Goal: Navigation & Orientation: Find specific page/section

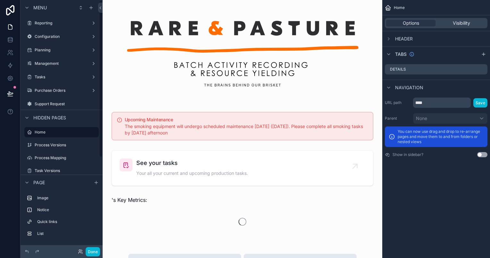
scroll to position [1, 0]
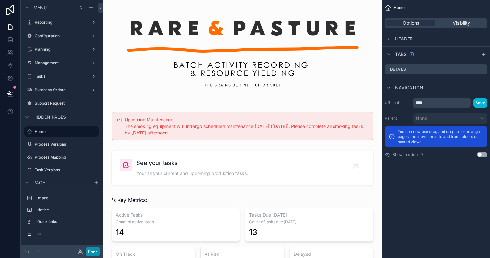
click at [97, 253] on button "Done" at bounding box center [93, 251] width 14 height 9
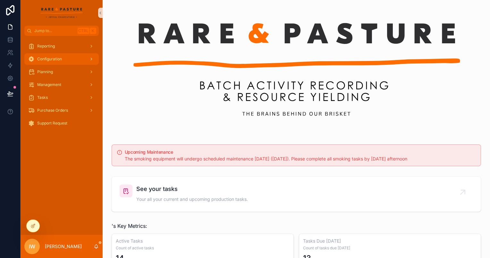
drag, startPoint x: 68, startPoint y: 55, endPoint x: 68, endPoint y: 59, distance: 3.5
click at [68, 56] on div "Configuration" at bounding box center [61, 59] width 67 height 10
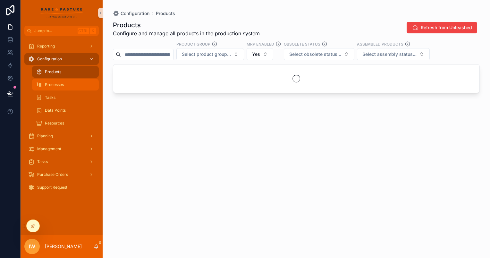
click at [62, 83] on span "Processes" at bounding box center [54, 84] width 19 height 5
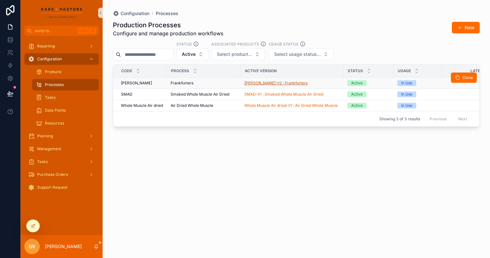
click at [250, 82] on span "[PERSON_NAME]-V2 : Frankfurters" at bounding box center [275, 82] width 63 height 5
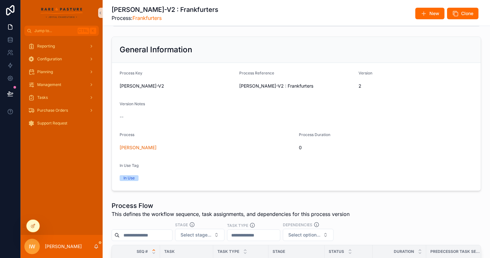
scroll to position [178, 0]
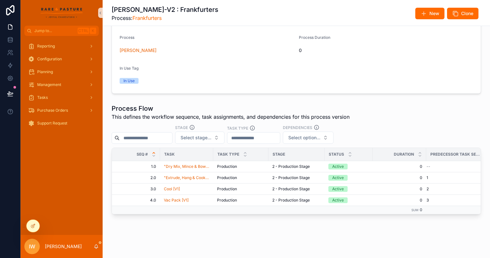
click at [279, 89] on form "Process Key [PERSON_NAME]-V2 Process Reference [PERSON_NAME]-V2 : Frankfurters …" at bounding box center [296, 30] width 369 height 128
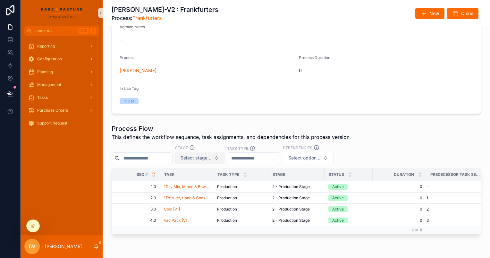
scroll to position [160, 0]
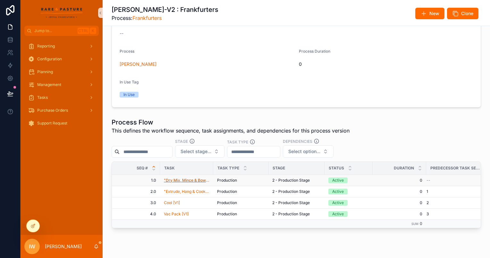
click at [177, 180] on span ""Dry Mix, Mince & Bowl Chop" [V1]" at bounding box center [187, 180] width 46 height 5
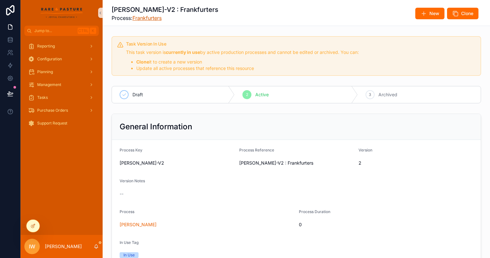
click at [152, 18] on link "Frankfurters" at bounding box center [146, 18] width 29 height 6
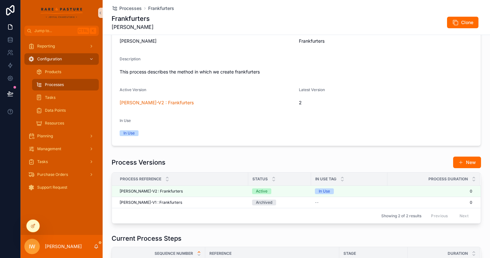
scroll to position [96, 0]
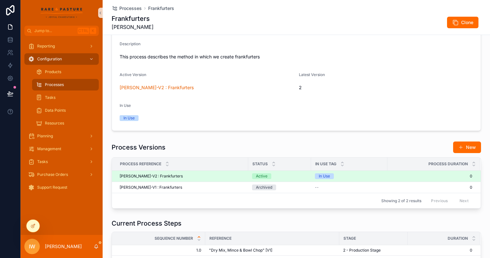
click at [216, 176] on div "[PERSON_NAME]-V2 : Frankfurters [PERSON_NAME]-V2 : Frankfurters" at bounding box center [182, 175] width 125 height 5
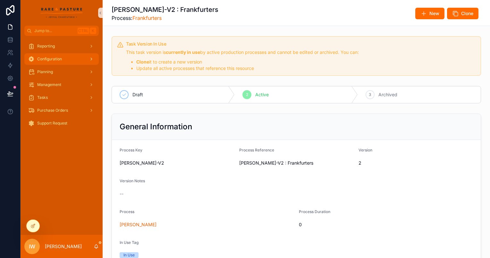
click at [59, 58] on span "Configuration" at bounding box center [49, 58] width 25 height 5
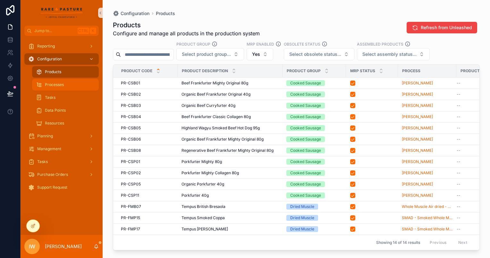
click at [60, 83] on span "Processes" at bounding box center [54, 84] width 19 height 5
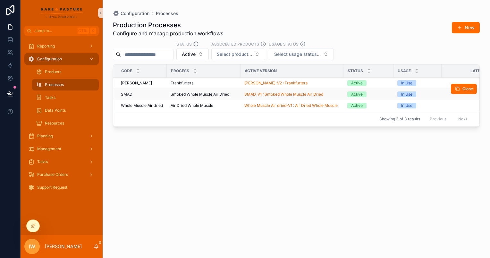
click at [202, 90] on td "Smoked Whole Muscle Air Dried Smoked Whole Muscle Air Dried" at bounding box center [204, 94] width 74 height 11
click at [203, 94] on span "Smoked Whole Muscle Air Dried" at bounding box center [200, 94] width 59 height 5
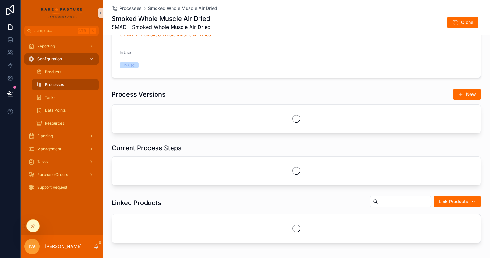
scroll to position [160, 0]
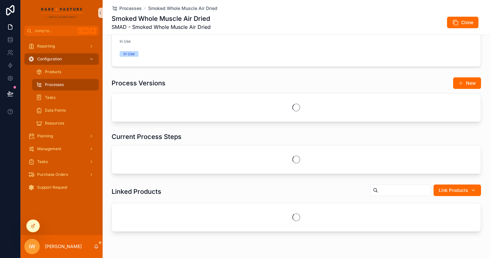
click at [278, 77] on div "Process Versions New" at bounding box center [296, 83] width 369 height 12
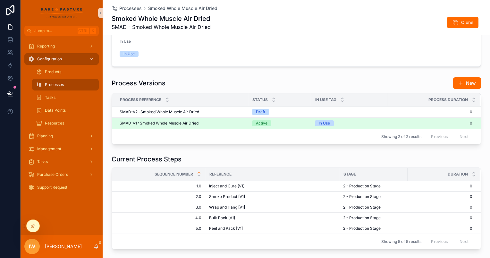
click at [209, 121] on div "SMAD-V1 : Smoked Whole Muscle Air Dried SMAD-V1 : Smoked Whole Muscle Air Dried" at bounding box center [182, 123] width 125 height 5
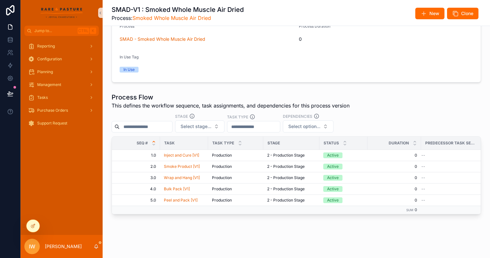
scroll to position [189, 0]
click at [289, 65] on form "Process Key SMAD-V1 Process Reference SMAD-V1 : Smoked Whole Muscle Air Dried V…" at bounding box center [296, 18] width 369 height 128
